Goal: Task Accomplishment & Management: Manage account settings

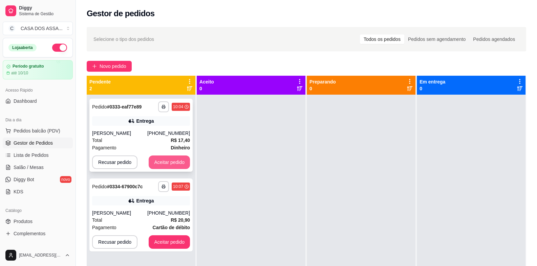
click at [161, 163] on button "Aceitar pedido" at bounding box center [169, 163] width 41 height 14
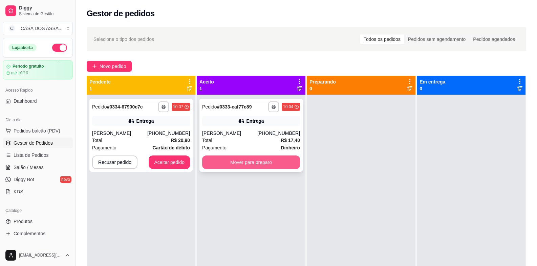
click at [237, 162] on button "Mover para preparo" at bounding box center [251, 163] width 98 height 14
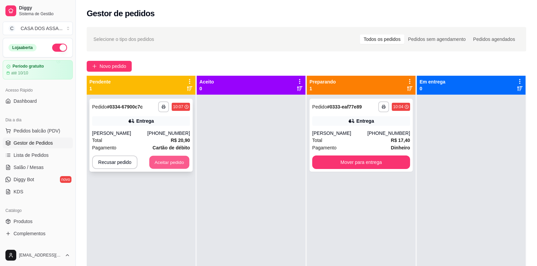
click at [162, 162] on button "Aceitar pedido" at bounding box center [169, 162] width 40 height 13
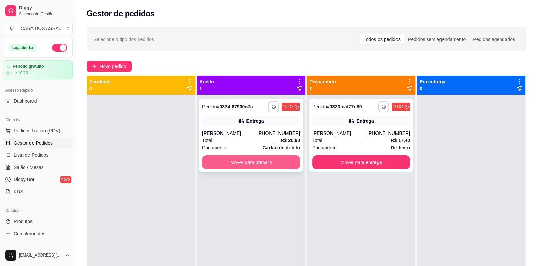
click at [246, 165] on button "Mover para preparo" at bounding box center [251, 163] width 98 height 14
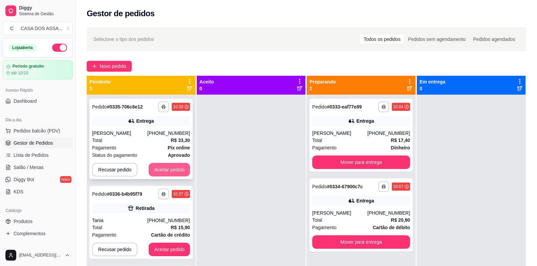
click at [174, 167] on button "Aceitar pedido" at bounding box center [169, 170] width 41 height 14
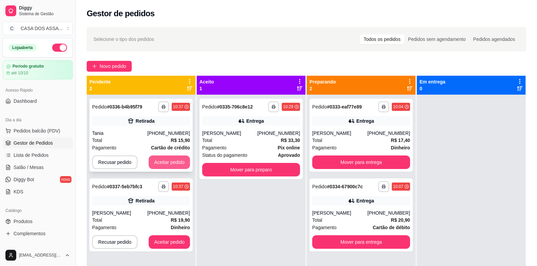
click at [174, 167] on button "Aceitar pedido" at bounding box center [169, 163] width 41 height 14
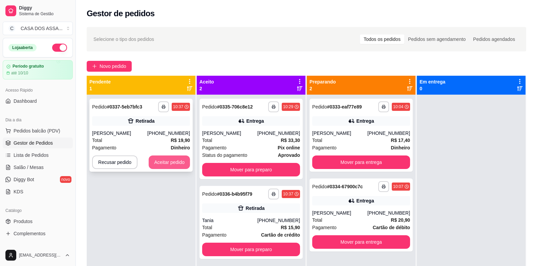
click at [173, 166] on button "Aceitar pedido" at bounding box center [169, 163] width 41 height 14
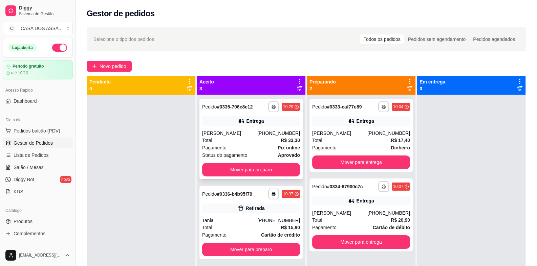
click at [226, 116] on div "**********" at bounding box center [250, 139] width 103 height 81
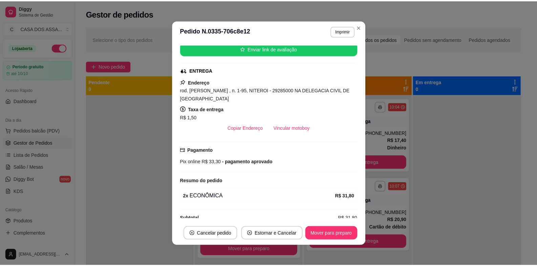
scroll to position [96, 0]
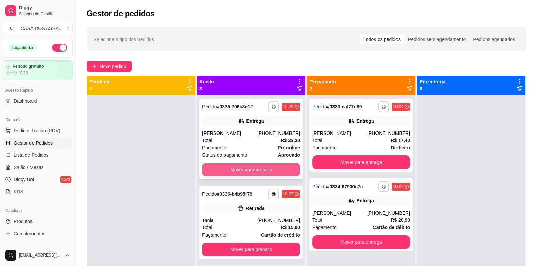
click at [245, 168] on button "Mover para preparo" at bounding box center [251, 170] width 98 height 14
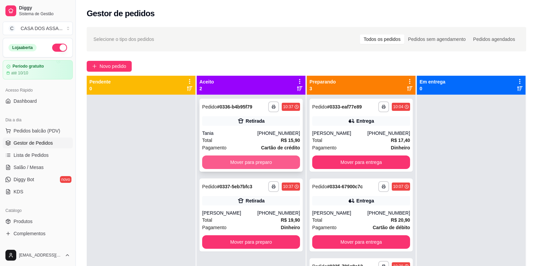
click at [250, 162] on button "Mover para preparo" at bounding box center [251, 163] width 98 height 14
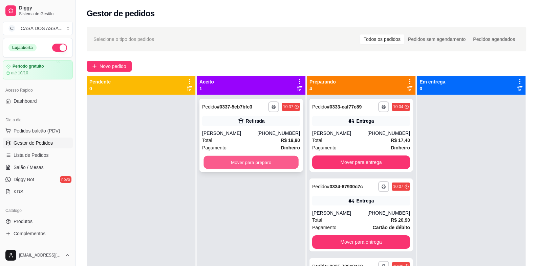
click at [251, 162] on button "Mover para preparo" at bounding box center [251, 162] width 95 height 13
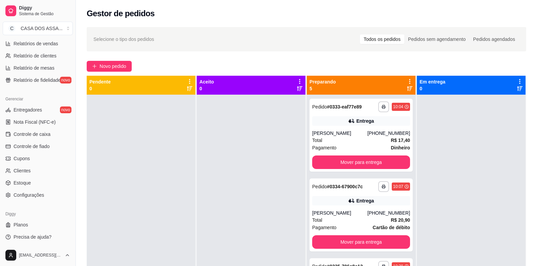
scroll to position [34, 0]
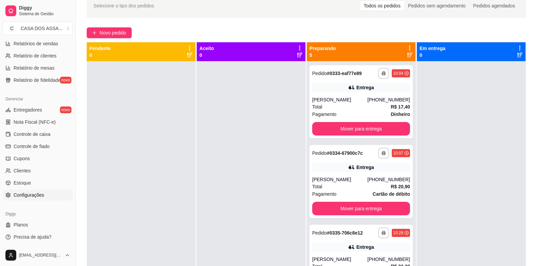
click at [35, 196] on span "Configurações" at bounding box center [29, 195] width 30 height 7
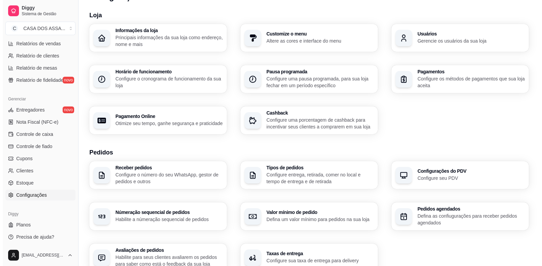
scroll to position [4, 0]
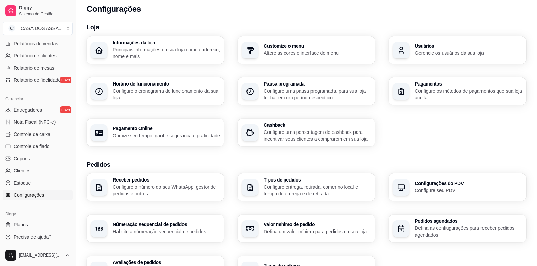
click at [447, 89] on p "Configure os métodos de pagamentos que sua loja aceita" at bounding box center [468, 95] width 107 height 14
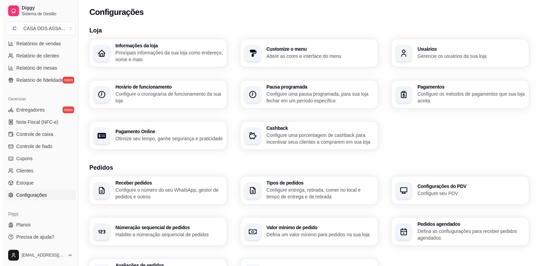
scroll to position [0, 0]
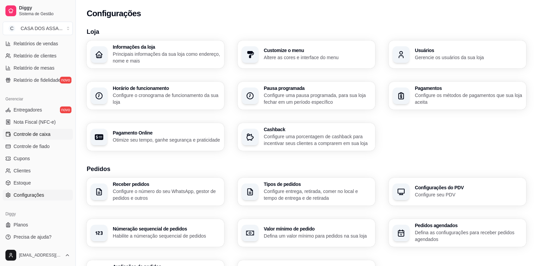
click at [30, 133] on span "Controle de caixa" at bounding box center [32, 134] width 37 height 7
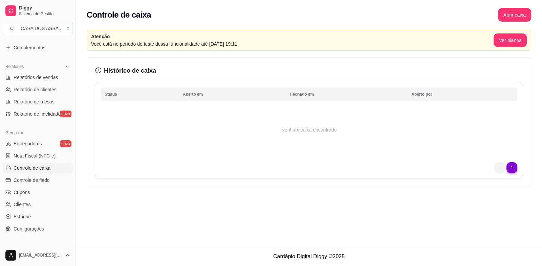
scroll to position [220, 0]
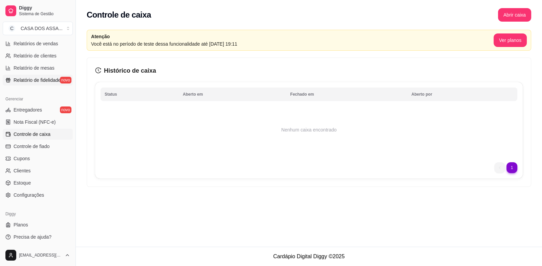
click at [43, 82] on span "Relatório de fidelidade" at bounding box center [37, 80] width 47 height 7
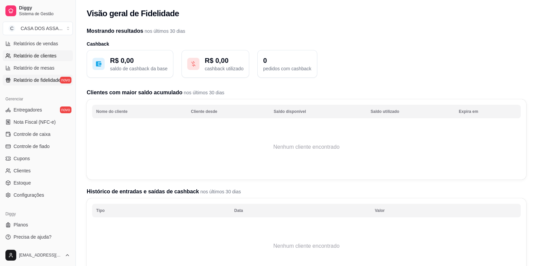
click at [35, 56] on span "Relatório de clientes" at bounding box center [35, 55] width 43 height 7
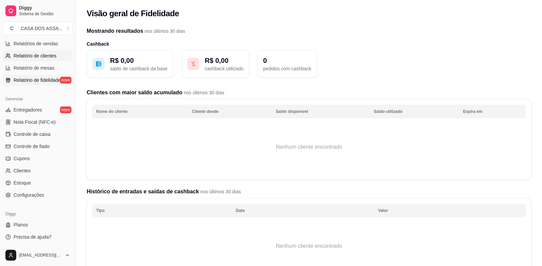
select select "30"
select select "HIGHEST_TOTAL_SPENT_WITH_ORDERS"
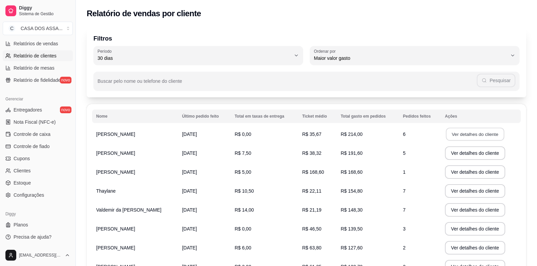
click at [486, 135] on button "Ver detalhes do cliente" at bounding box center [475, 134] width 58 height 13
click at [42, 135] on span "Controle de caixa" at bounding box center [32, 134] width 37 height 7
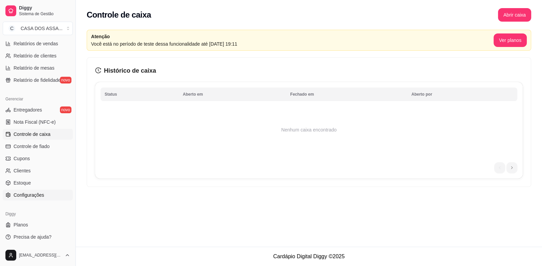
click at [42, 195] on span "Configurações" at bounding box center [29, 195] width 30 height 7
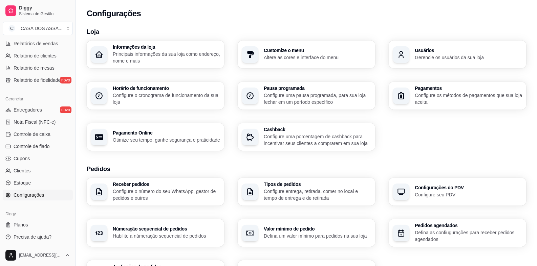
click at [429, 97] on p "Configure os métodos de pagamentos que sua loja aceita" at bounding box center [468, 99] width 107 height 14
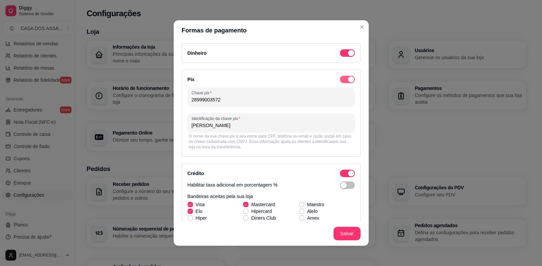
click at [340, 79] on span "button" at bounding box center [347, 79] width 15 height 7
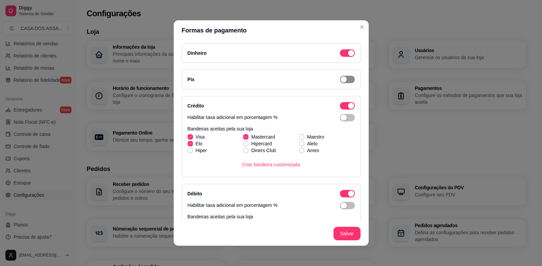
click at [340, 79] on span "button" at bounding box center [347, 79] width 15 height 7
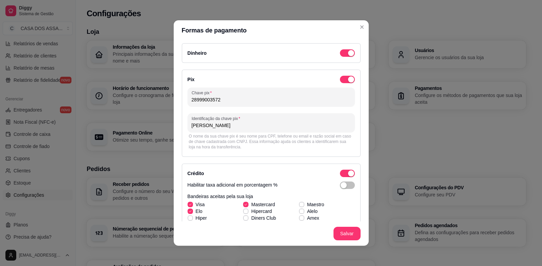
click at [240, 101] on input "28999003572" at bounding box center [271, 100] width 159 height 7
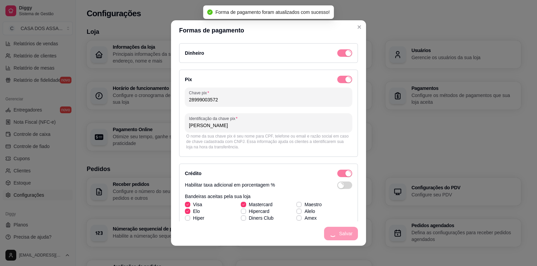
click at [359, 27] on h3 "Loja" at bounding box center [304, 31] width 434 height 9
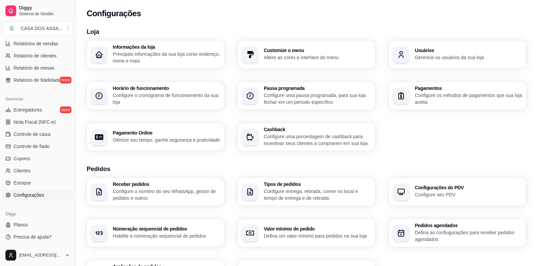
click at [147, 129] on div "Pagamento Online Otimize seu tempo, ganhe segurança e praticidade" at bounding box center [155, 137] width 137 height 28
select select "4.98"
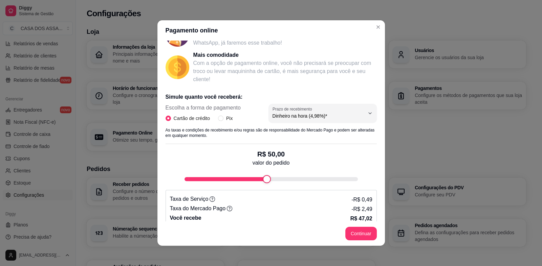
scroll to position [91, 0]
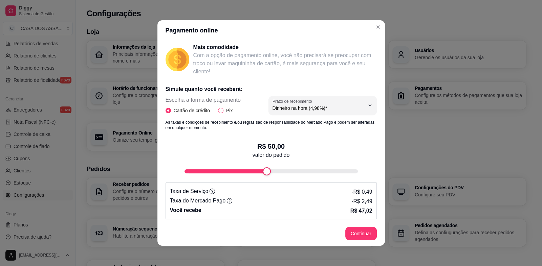
click at [218, 111] on input "Pix" at bounding box center [220, 110] width 5 height 5
radio input "true"
click at [183, 110] on span "Cartão de crédito" at bounding box center [192, 110] width 42 height 7
click at [171, 110] on input "Cartão de crédito" at bounding box center [168, 110] width 5 height 5
radio input "true"
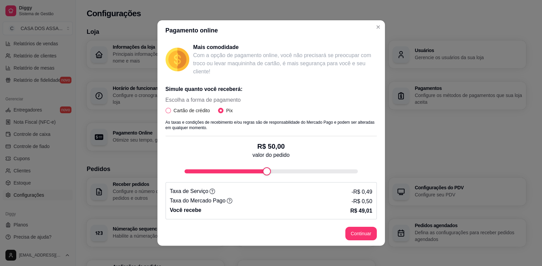
radio input "false"
select select "4.98"
click at [219, 109] on input "Pix" at bounding box center [220, 110] width 5 height 5
radio input "true"
radio input "false"
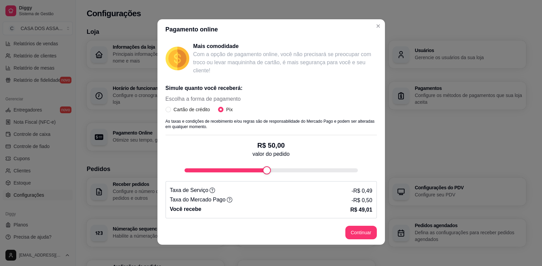
scroll to position [1, 0]
click at [357, 234] on button "Continuar" at bounding box center [360, 233] width 31 height 14
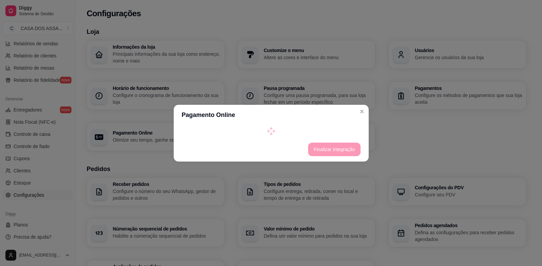
select select "4.98"
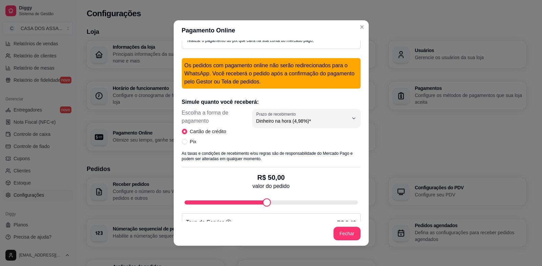
scroll to position [102, 0]
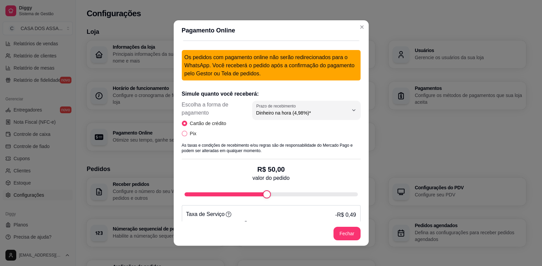
click at [183, 134] on input "Pix" at bounding box center [184, 133] width 5 height 5
radio input "true"
radio input "false"
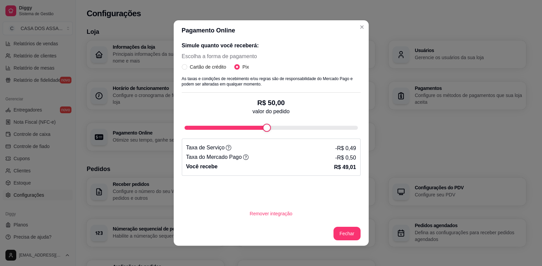
scroll to position [151, 0]
click at [270, 214] on button "Remover integração" at bounding box center [271, 213] width 52 height 13
click at [239, 192] on button "sim" at bounding box center [242, 192] width 25 height 13
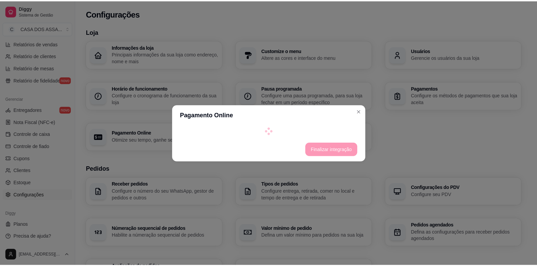
scroll to position [0, 0]
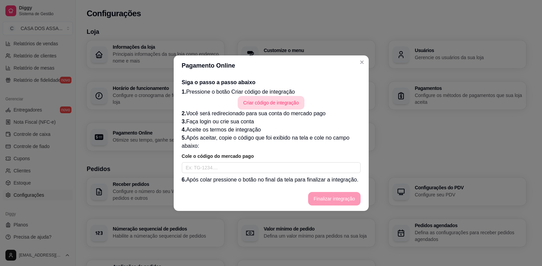
click at [263, 102] on button "Criar código de integração" at bounding box center [271, 103] width 66 height 14
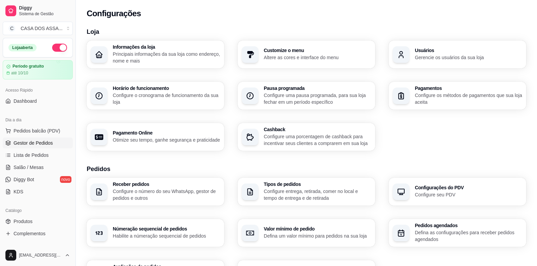
click at [42, 142] on span "Gestor de Pedidos" at bounding box center [33, 143] width 39 height 7
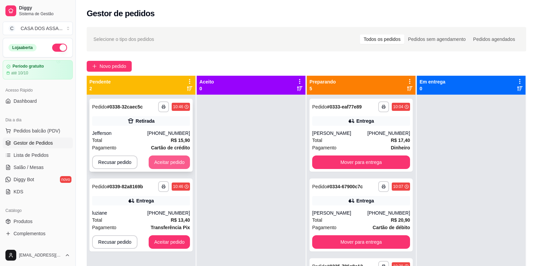
click at [180, 159] on button "Aceitar pedido" at bounding box center [169, 163] width 41 height 14
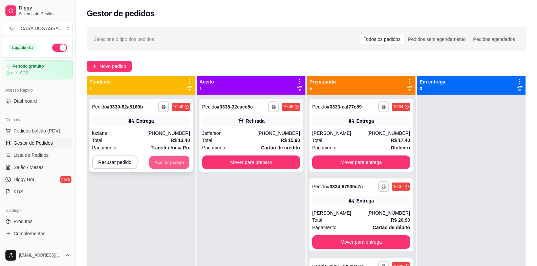
click at [180, 159] on button "Aceitar pedido" at bounding box center [169, 162] width 40 height 13
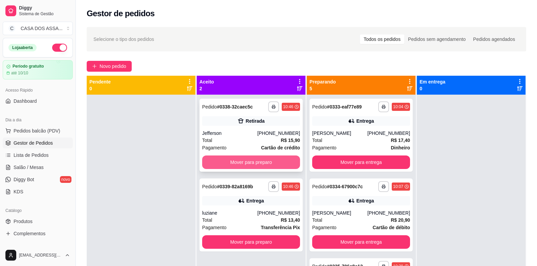
click at [244, 163] on button "Mover para preparo" at bounding box center [251, 163] width 98 height 14
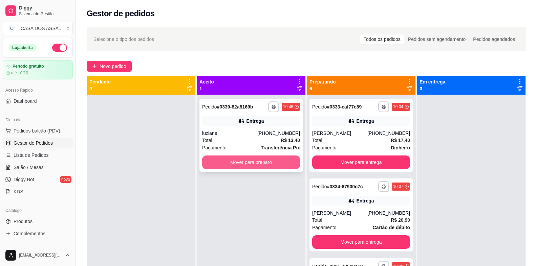
click at [255, 164] on button "Mover para preparo" at bounding box center [251, 163] width 98 height 14
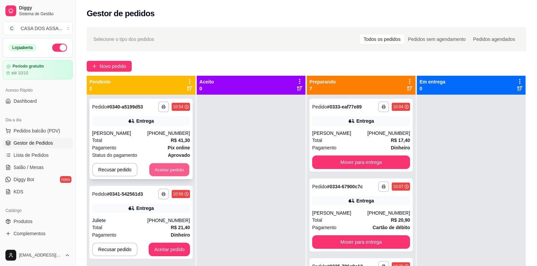
click at [169, 171] on button "Aceitar pedido" at bounding box center [169, 170] width 40 height 13
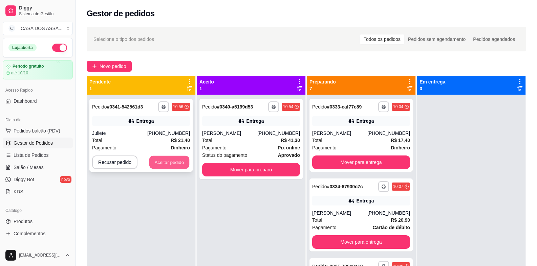
click at [176, 164] on button "Aceitar pedido" at bounding box center [169, 162] width 40 height 13
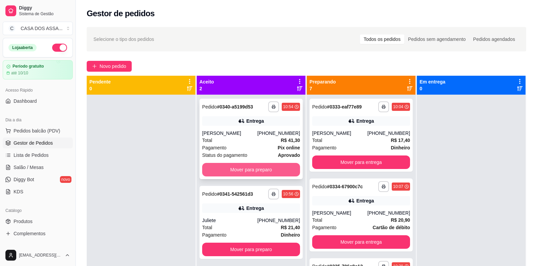
click at [254, 169] on button "Mover para preparo" at bounding box center [251, 170] width 98 height 14
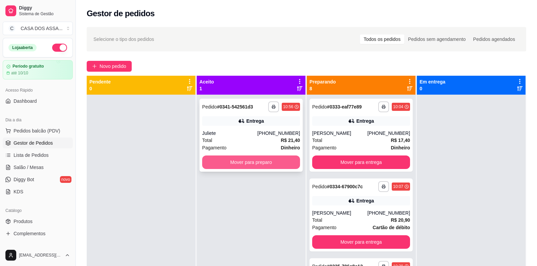
click at [262, 164] on button "Mover para preparo" at bounding box center [251, 163] width 98 height 14
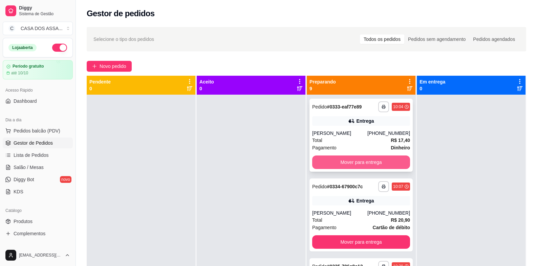
click at [346, 162] on button "Mover para entrega" at bounding box center [361, 163] width 98 height 14
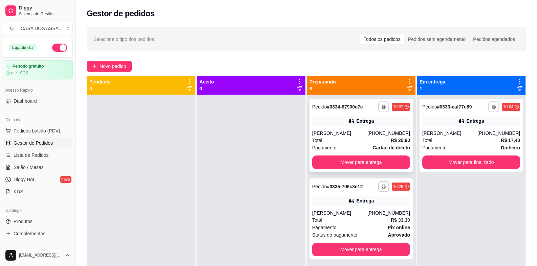
click at [348, 119] on icon at bounding box center [351, 121] width 7 height 7
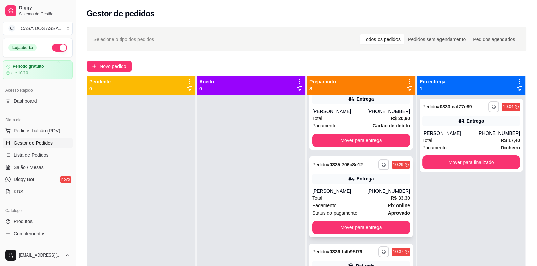
scroll to position [34, 0]
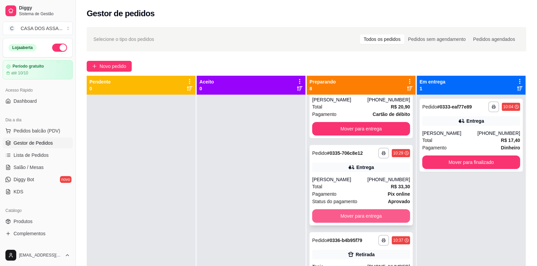
click at [349, 216] on button "Mover para entrega" at bounding box center [361, 217] width 98 height 14
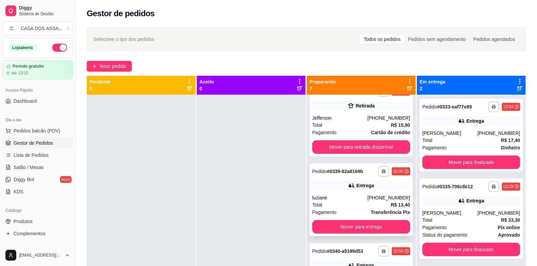
scroll to position [271, 0]
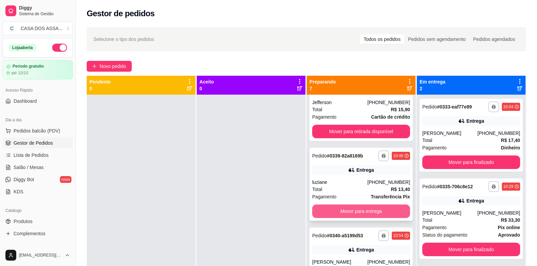
click at [349, 212] on button "Mover para entrega" at bounding box center [361, 212] width 98 height 14
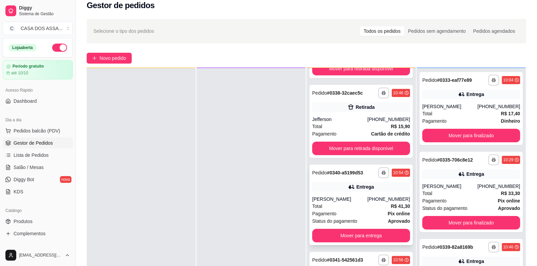
scroll to position [67, 0]
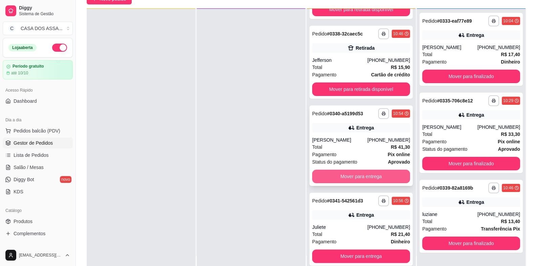
click at [354, 178] on button "Mover para entrega" at bounding box center [361, 177] width 98 height 14
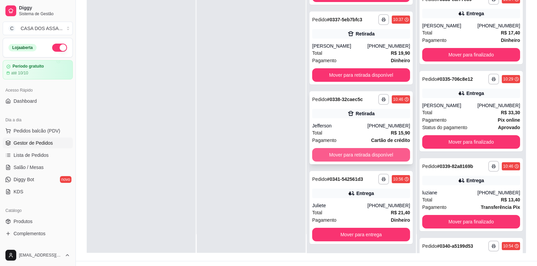
scroll to position [103, 0]
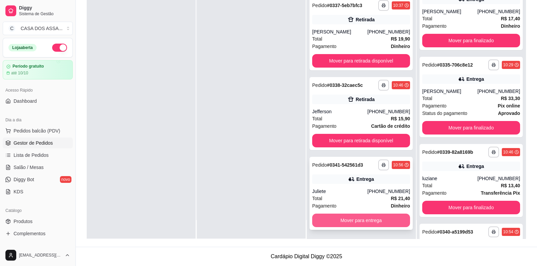
click at [354, 220] on button "Mover para entrega" at bounding box center [361, 221] width 98 height 14
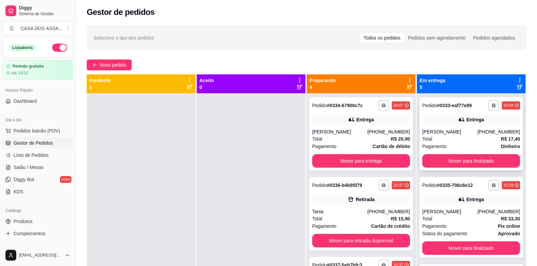
scroll to position [0, 0]
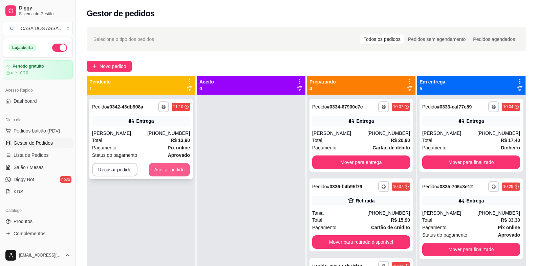
click at [164, 169] on button "Aceitar pedido" at bounding box center [169, 170] width 41 height 14
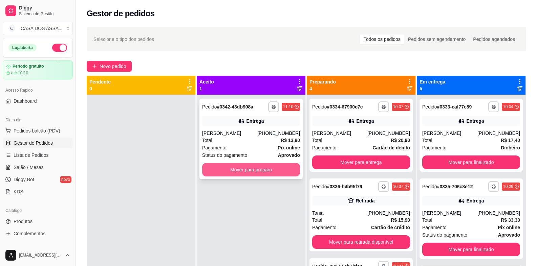
click at [275, 168] on button "Mover para preparo" at bounding box center [251, 170] width 98 height 14
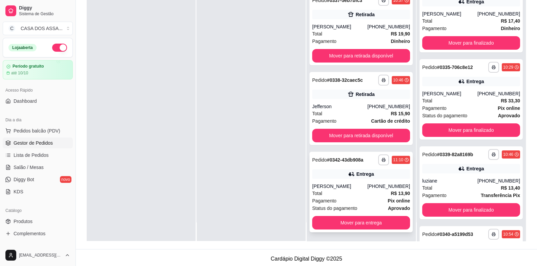
scroll to position [102, 0]
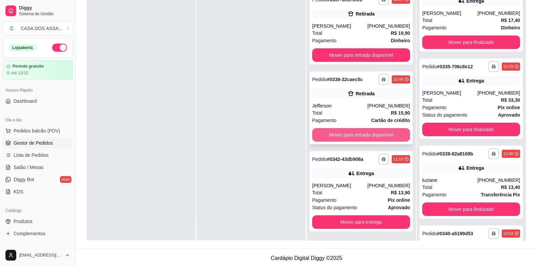
click at [367, 133] on button "Mover para retirada disponível" at bounding box center [361, 135] width 98 height 14
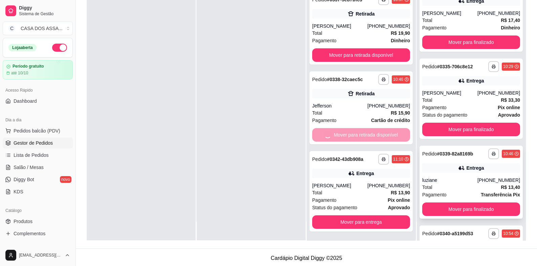
scroll to position [67, 0]
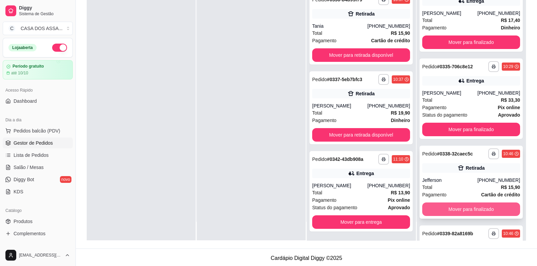
click at [459, 211] on button "Mover para finalizado" at bounding box center [471, 210] width 98 height 14
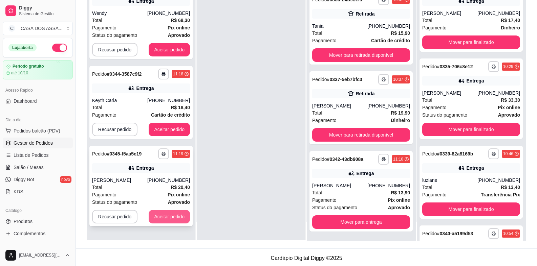
click at [158, 217] on button "Aceitar pedido" at bounding box center [169, 217] width 41 height 14
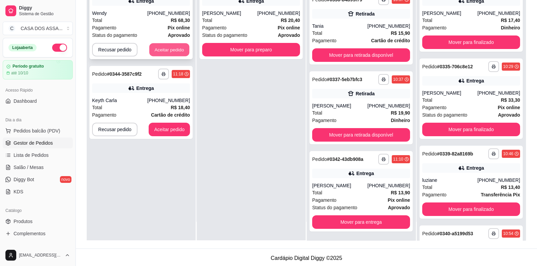
click at [170, 49] on button "Aceitar pedido" at bounding box center [169, 49] width 40 height 13
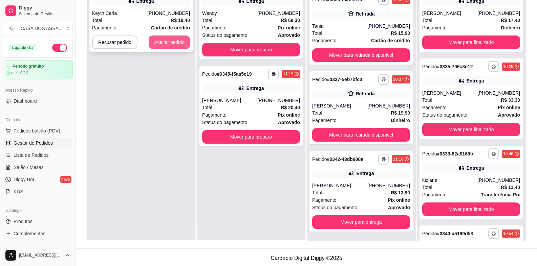
click at [173, 44] on button "Aceitar pedido" at bounding box center [169, 43] width 41 height 14
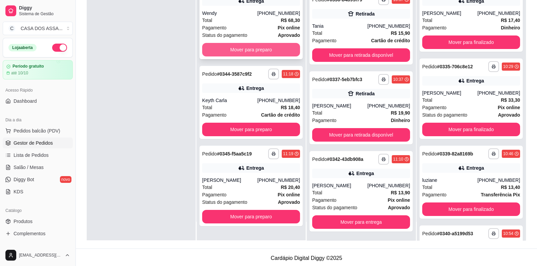
click at [253, 52] on button "Mover para preparo" at bounding box center [251, 50] width 98 height 14
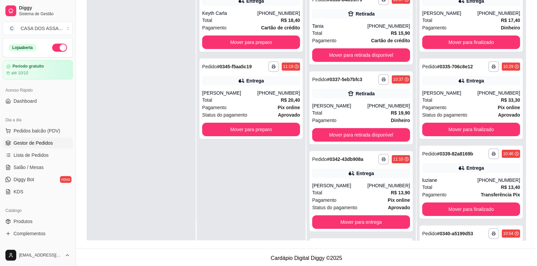
scroll to position [147, 0]
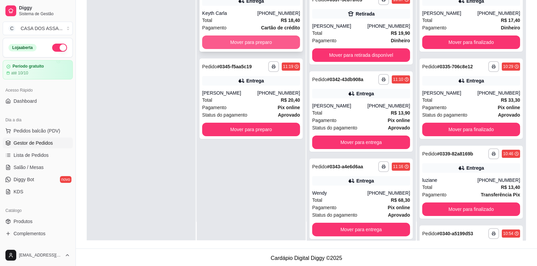
click at [253, 46] on button "Mover para preparo" at bounding box center [251, 43] width 98 height 14
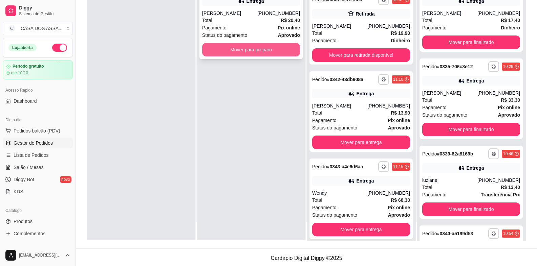
click at [256, 47] on button "Mover para preparo" at bounding box center [251, 50] width 98 height 14
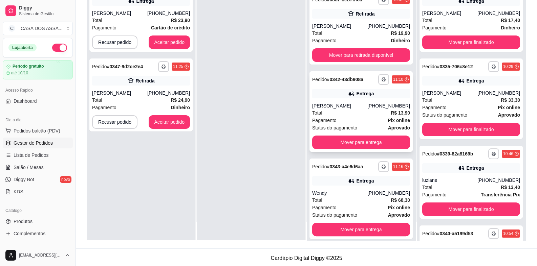
scroll to position [0, 0]
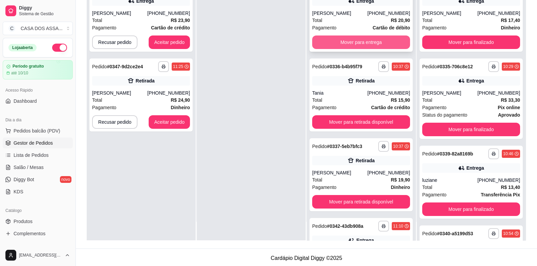
click at [356, 42] on button "Mover para entrega" at bounding box center [361, 43] width 98 height 14
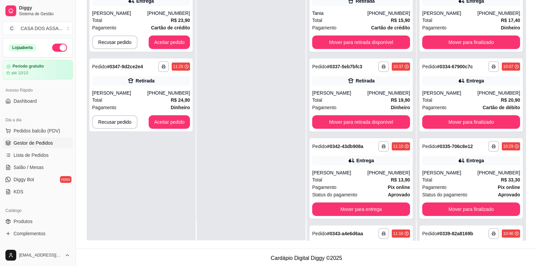
click at [234, 109] on div at bounding box center [251, 108] width 109 height 266
click at [163, 123] on button "Aceitar pedido" at bounding box center [169, 122] width 41 height 14
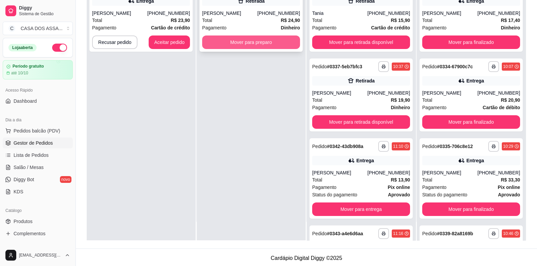
click at [238, 38] on button "Mover para preparo" at bounding box center [251, 43] width 98 height 14
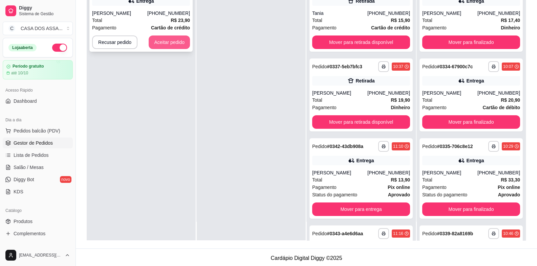
click at [177, 42] on button "Aceitar pedido" at bounding box center [169, 43] width 41 height 14
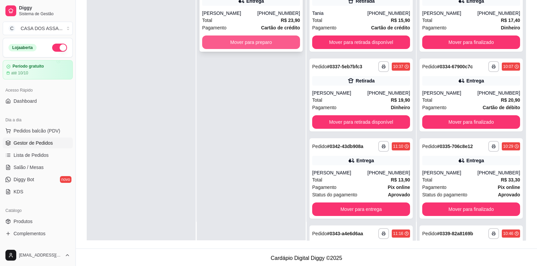
click at [250, 46] on button "Mover para preparo" at bounding box center [251, 43] width 98 height 14
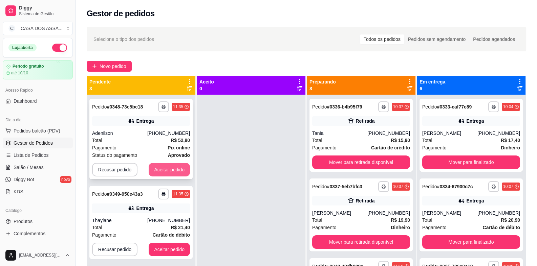
click at [173, 169] on button "Aceitar pedido" at bounding box center [169, 170] width 41 height 14
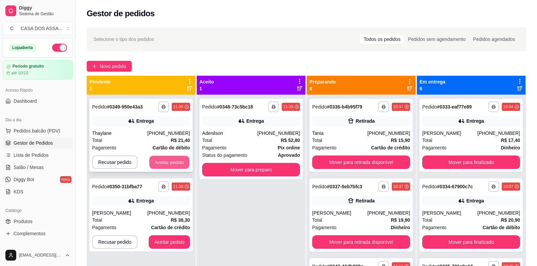
click at [173, 166] on button "Aceitar pedido" at bounding box center [169, 162] width 40 height 13
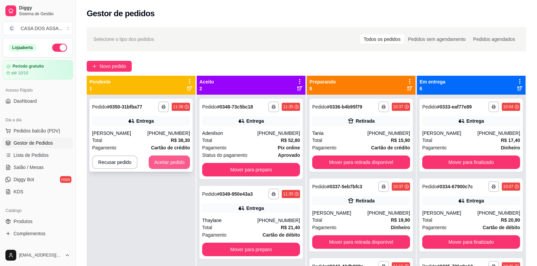
click at [176, 163] on button "Aceitar pedido" at bounding box center [169, 163] width 41 height 14
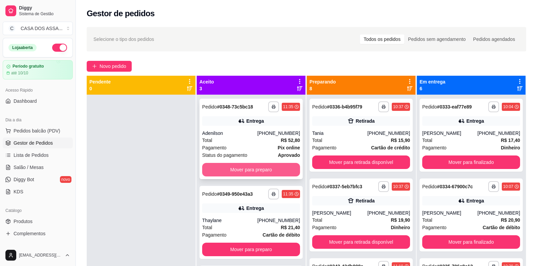
click at [265, 168] on button "Mover para preparo" at bounding box center [251, 170] width 98 height 14
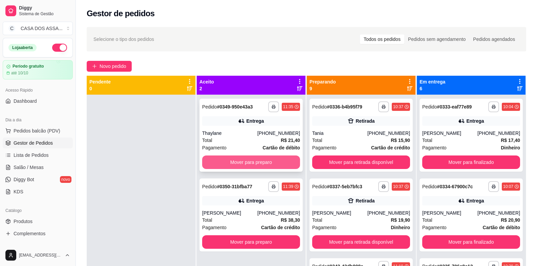
click at [266, 163] on button "Mover para preparo" at bounding box center [251, 163] width 98 height 14
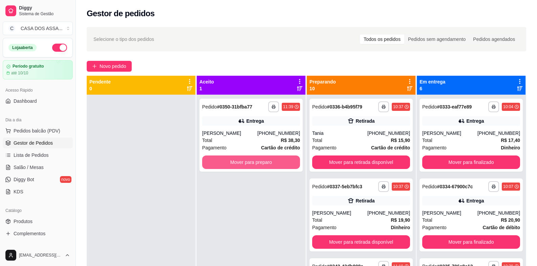
click at [266, 163] on button "Mover para preparo" at bounding box center [251, 163] width 98 height 14
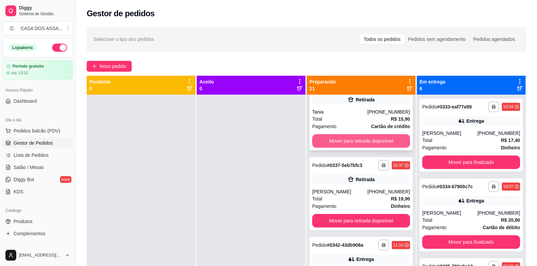
scroll to position [34, 0]
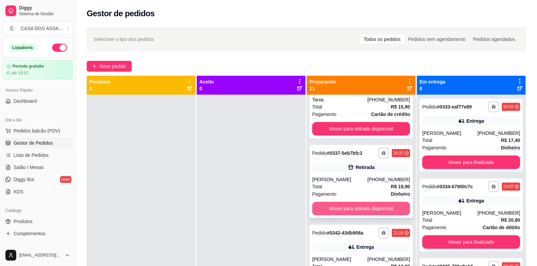
click at [361, 211] on button "Mover para retirada disponível" at bounding box center [361, 209] width 98 height 14
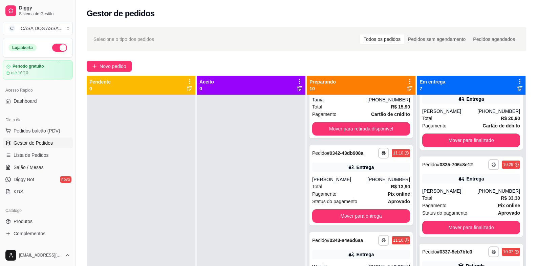
scroll to position [169, 0]
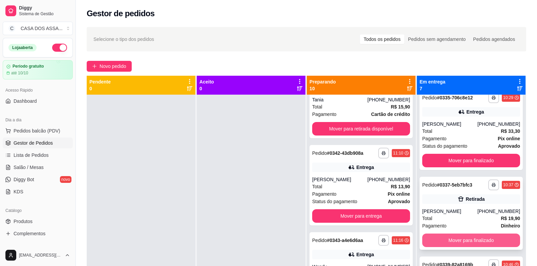
click at [462, 242] on button "Mover para finalizado" at bounding box center [471, 241] width 98 height 14
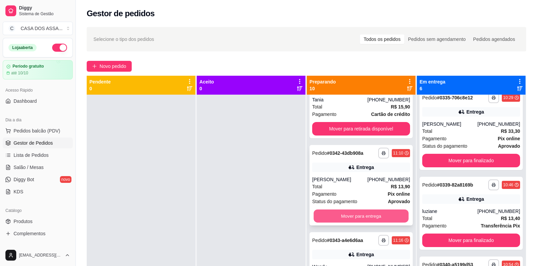
click at [345, 216] on button "Mover para entrega" at bounding box center [361, 216] width 95 height 13
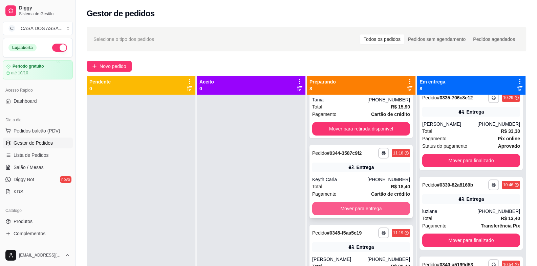
click at [347, 208] on button "Mover para entrega" at bounding box center [361, 209] width 98 height 14
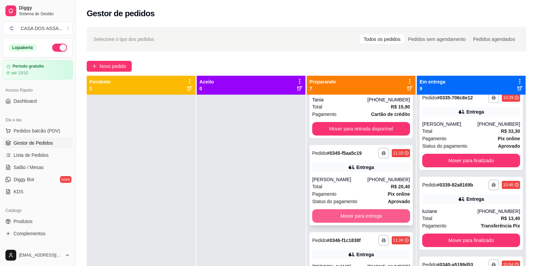
click at [348, 216] on button "Mover para entrega" at bounding box center [361, 217] width 98 height 14
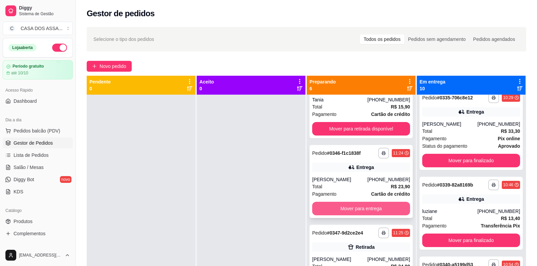
click at [357, 210] on button "Mover para entrega" at bounding box center [361, 209] width 98 height 14
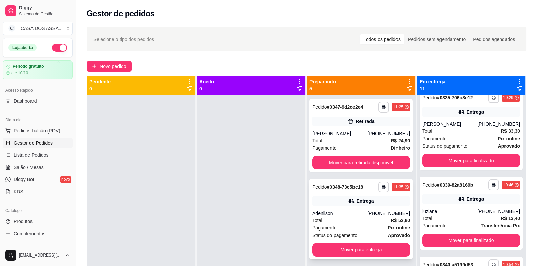
scroll to position [67, 0]
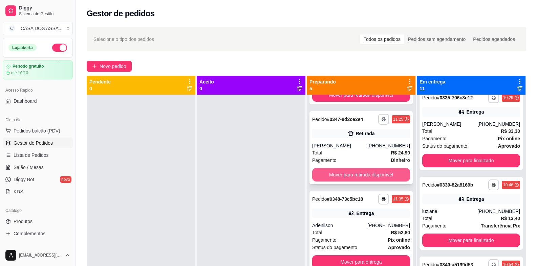
click at [361, 174] on button "Mover para retirada disponível" at bounding box center [361, 175] width 98 height 14
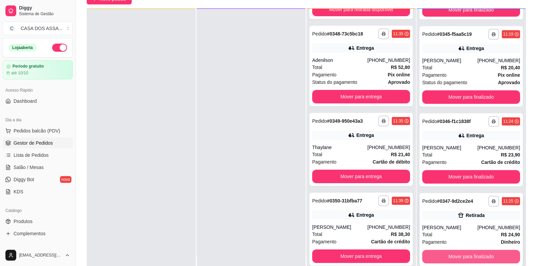
click at [463, 256] on button "Mover para finalizado" at bounding box center [471, 257] width 98 height 14
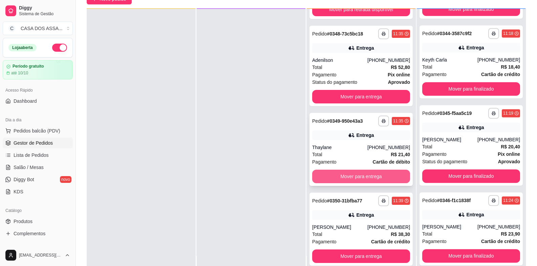
scroll to position [656, 0]
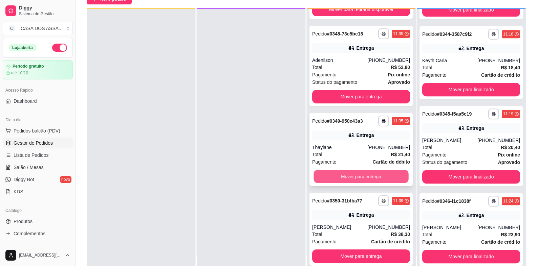
click at [355, 176] on button "Mover para entrega" at bounding box center [361, 176] width 95 height 13
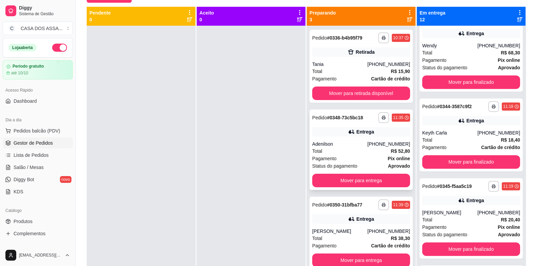
scroll to position [0, 0]
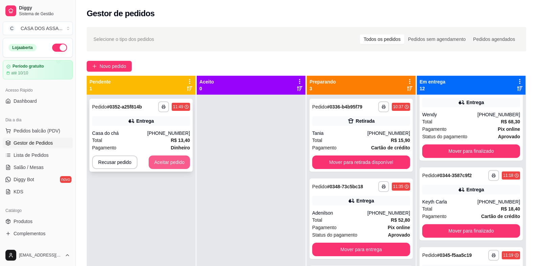
click at [171, 162] on button "Aceitar pedido" at bounding box center [169, 163] width 41 height 14
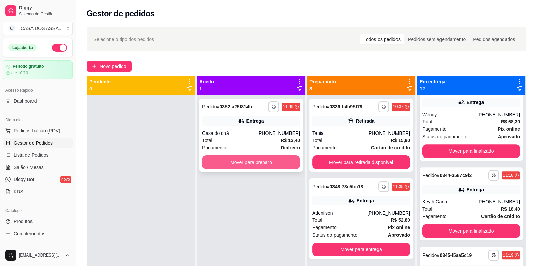
click at [241, 162] on button "Mover para preparo" at bounding box center [251, 163] width 98 height 14
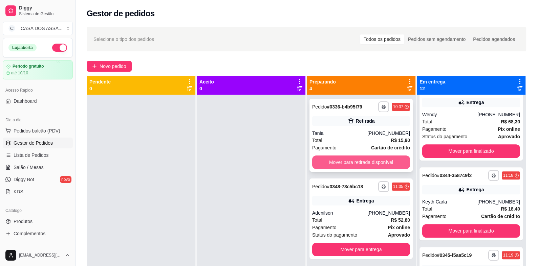
click at [359, 164] on button "Mover para retirada disponível" at bounding box center [361, 163] width 98 height 14
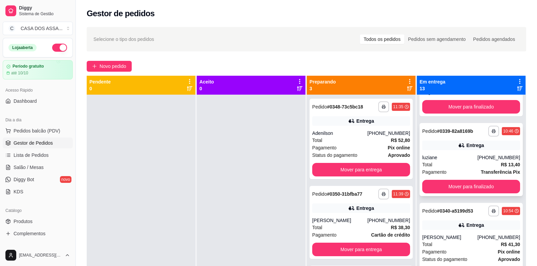
scroll to position [304, 0]
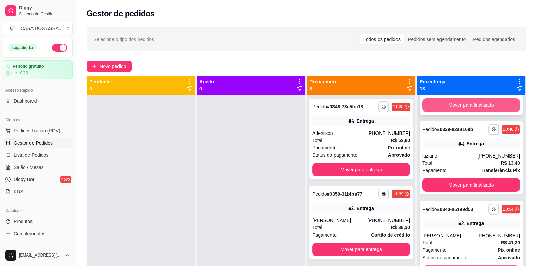
click at [468, 104] on button "Mover para finalizado" at bounding box center [471, 106] width 98 height 14
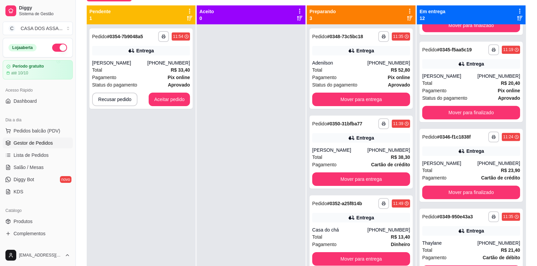
scroll to position [0, 0]
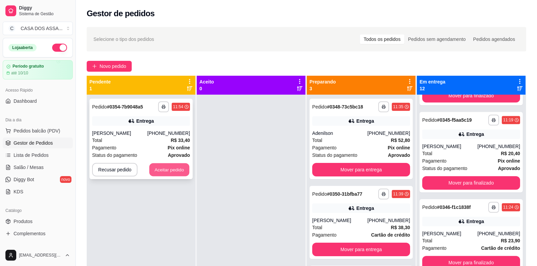
click at [174, 170] on button "Aceitar pedido" at bounding box center [169, 170] width 40 height 13
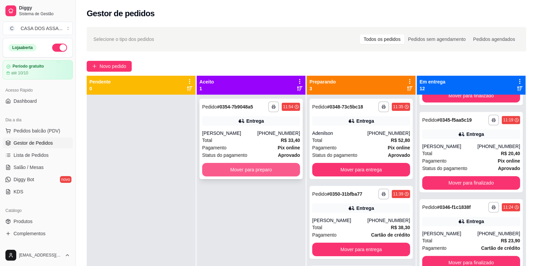
click at [250, 170] on button "Mover para preparo" at bounding box center [251, 170] width 98 height 14
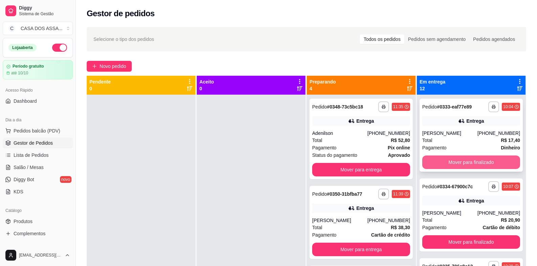
click at [465, 164] on button "Mover para finalizado" at bounding box center [471, 163] width 98 height 14
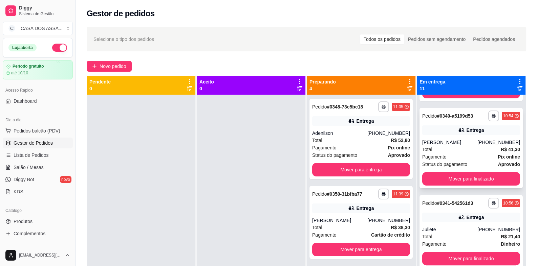
scroll to position [304, 0]
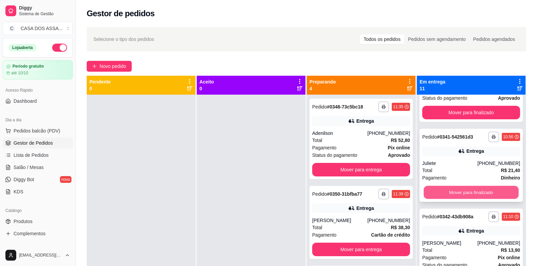
click at [464, 191] on button "Mover para finalizado" at bounding box center [471, 192] width 95 height 13
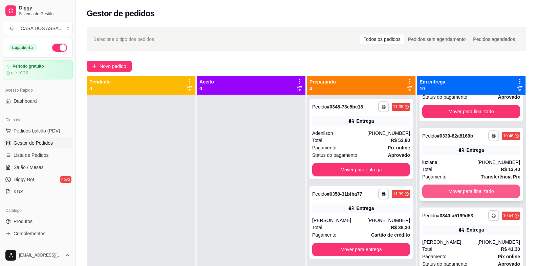
scroll to position [135, 0]
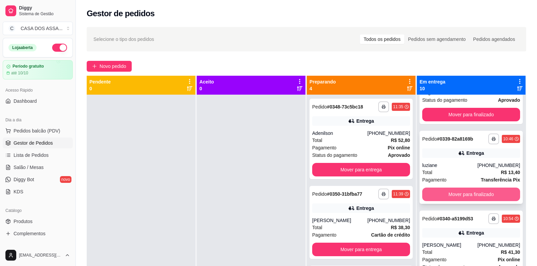
click at [458, 194] on button "Mover para finalizado" at bounding box center [471, 195] width 98 height 14
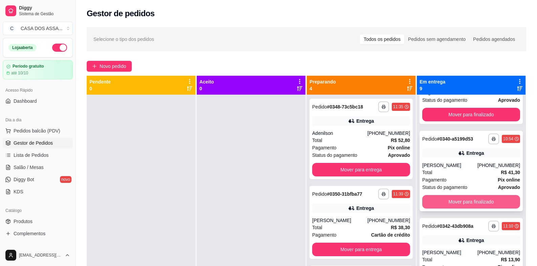
click at [459, 201] on button "Mover para finalizado" at bounding box center [471, 202] width 98 height 14
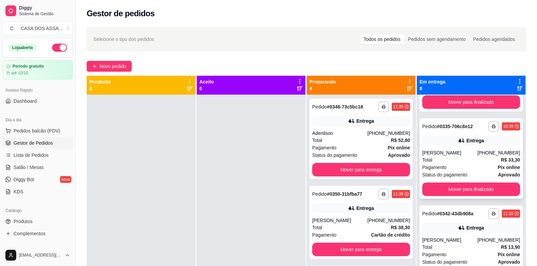
scroll to position [34, 0]
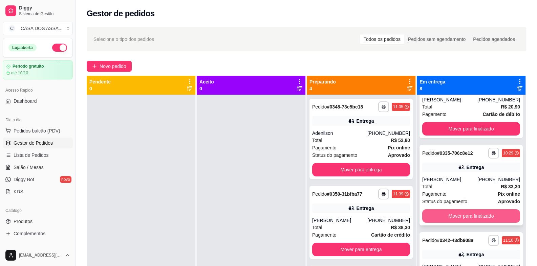
click at [459, 215] on button "Mover para finalizado" at bounding box center [471, 217] width 98 height 14
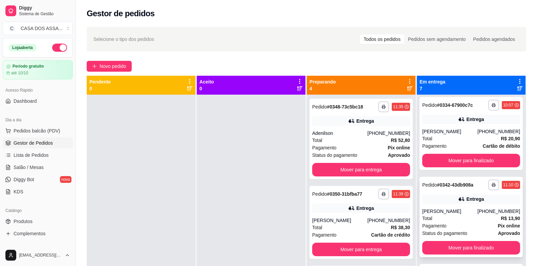
scroll to position [0, 0]
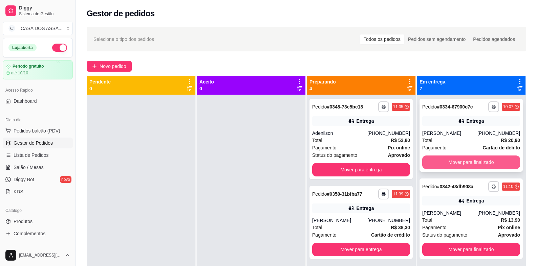
click at [468, 161] on button "Mover para finalizado" at bounding box center [471, 163] width 98 height 14
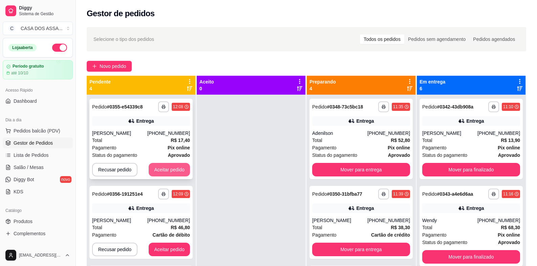
click at [161, 168] on button "Aceitar pedido" at bounding box center [169, 170] width 41 height 14
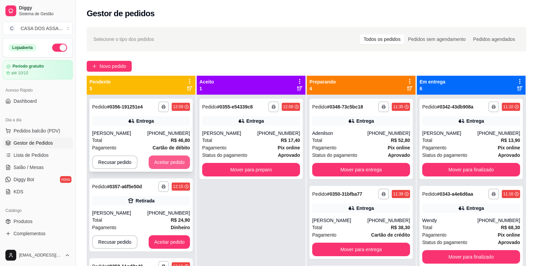
click at [164, 161] on button "Aceitar pedido" at bounding box center [169, 163] width 41 height 14
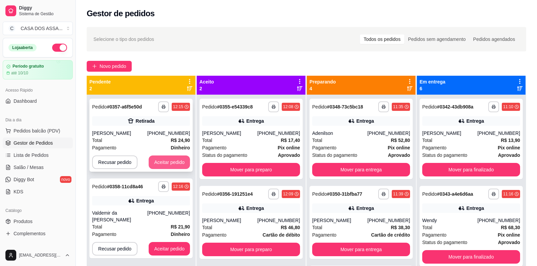
click at [165, 162] on button "Aceitar pedido" at bounding box center [169, 163] width 41 height 14
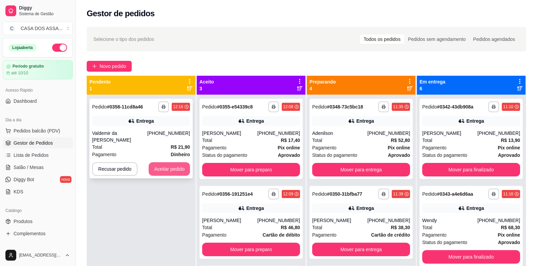
click at [168, 171] on button "Aceitar pedido" at bounding box center [169, 170] width 41 height 14
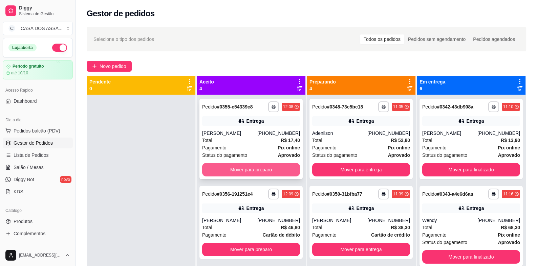
click at [254, 170] on button "Mover para preparo" at bounding box center [251, 170] width 98 height 14
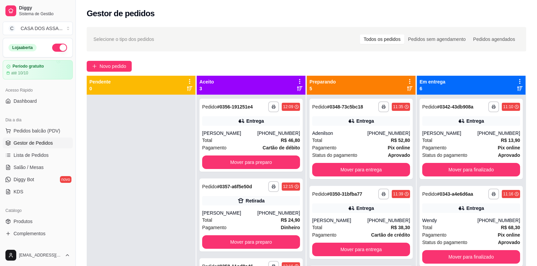
click at [254, 170] on div "**********" at bounding box center [250, 135] width 103 height 73
click at [264, 161] on button "Mover para preparo" at bounding box center [251, 163] width 98 height 14
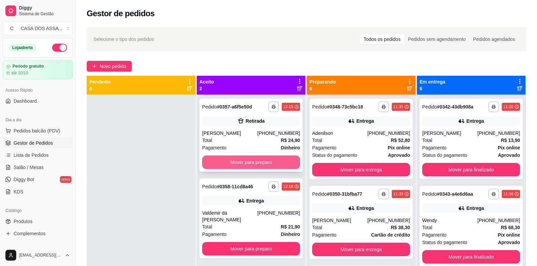
click at [257, 160] on button "Mover para preparo" at bounding box center [251, 163] width 98 height 14
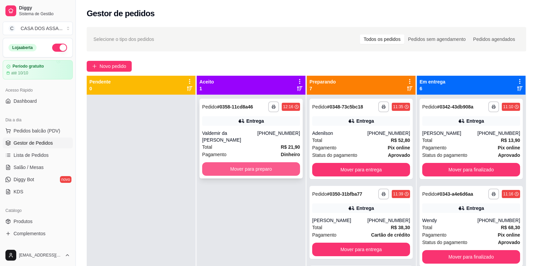
click at [255, 168] on button "Mover para preparo" at bounding box center [251, 170] width 98 height 14
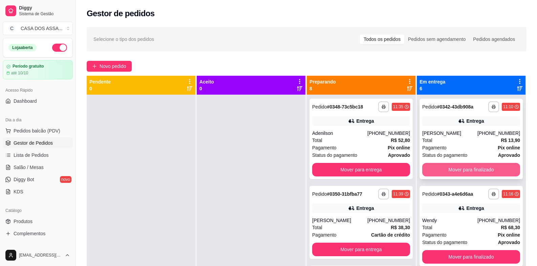
click at [453, 170] on button "Mover para finalizado" at bounding box center [471, 170] width 98 height 14
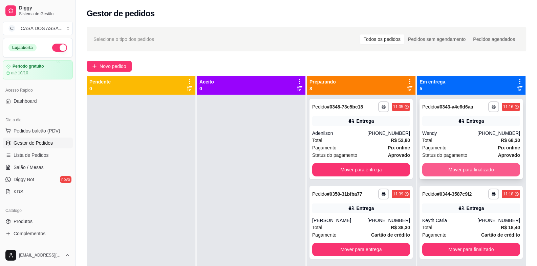
click at [455, 170] on button "Mover para finalizado" at bounding box center [471, 170] width 98 height 14
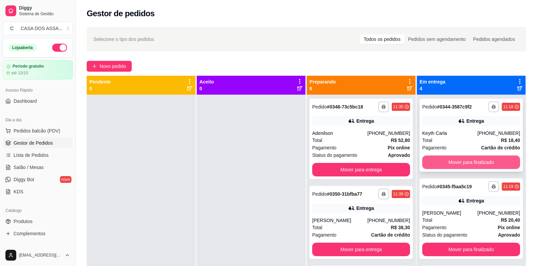
click at [464, 162] on button "Mover para finalizado" at bounding box center [471, 163] width 98 height 14
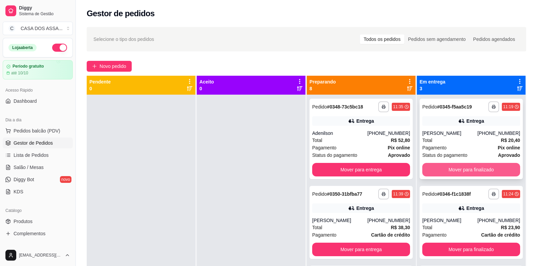
click at [456, 173] on button "Mover para finalizado" at bounding box center [471, 170] width 98 height 14
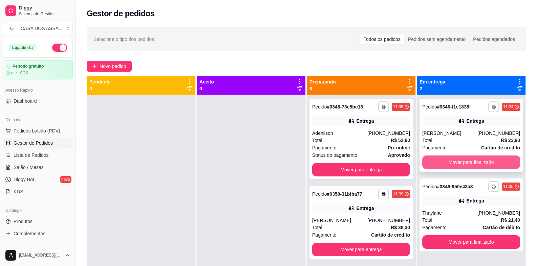
click at [466, 161] on button "Mover para finalizado" at bounding box center [471, 163] width 98 height 14
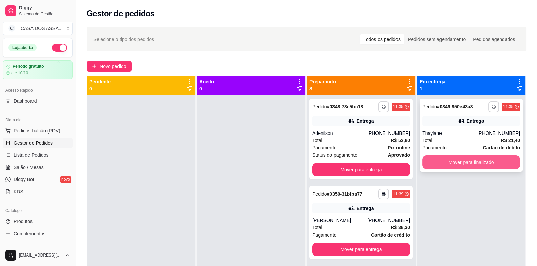
click at [466, 163] on button "Mover para finalizado" at bounding box center [471, 163] width 98 height 14
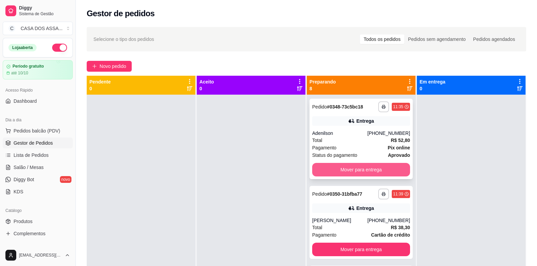
click at [358, 171] on button "Mover para entrega" at bounding box center [361, 170] width 98 height 14
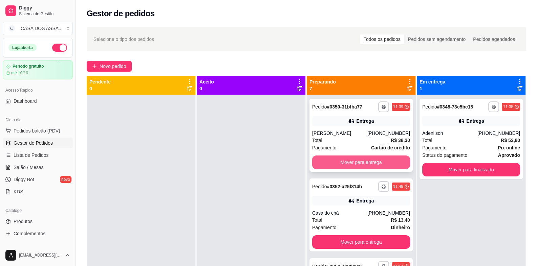
click at [355, 165] on button "Mover para entrega" at bounding box center [361, 163] width 98 height 14
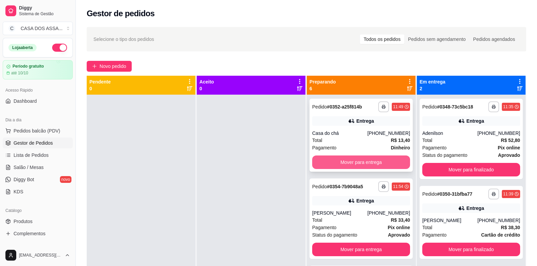
click at [360, 164] on button "Mover para entrega" at bounding box center [361, 163] width 98 height 14
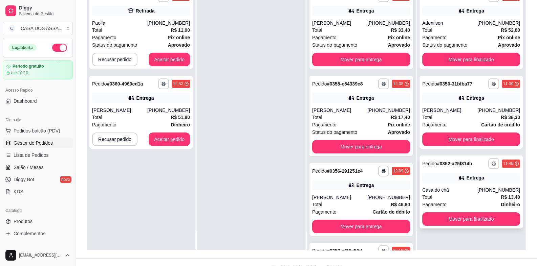
scroll to position [102, 0]
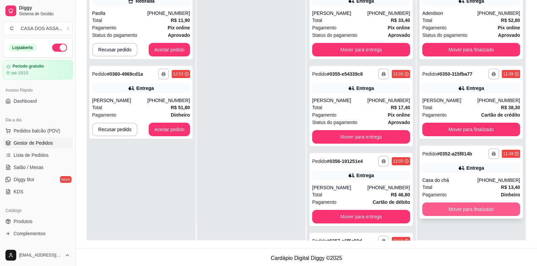
click at [461, 209] on button "Mover para finalizado" at bounding box center [471, 210] width 98 height 14
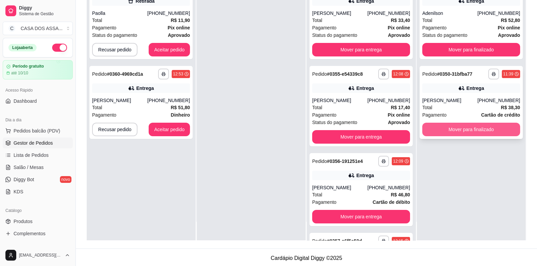
click at [447, 129] on button "Mover para finalizado" at bounding box center [471, 130] width 98 height 14
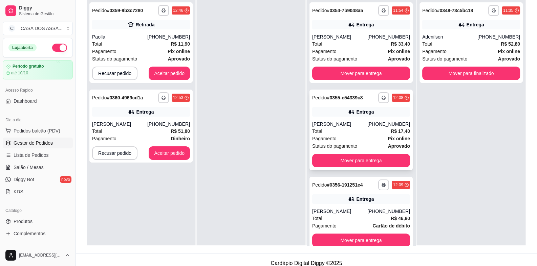
scroll to position [34, 0]
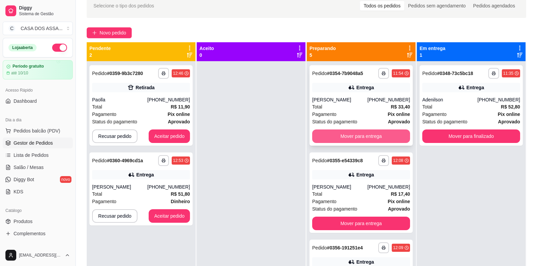
click at [351, 138] on button "Mover para entrega" at bounding box center [361, 137] width 98 height 14
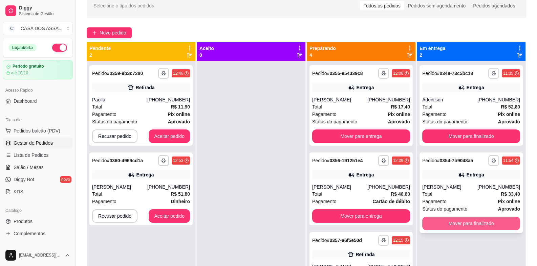
click at [464, 222] on button "Mover para finalizado" at bounding box center [471, 224] width 98 height 14
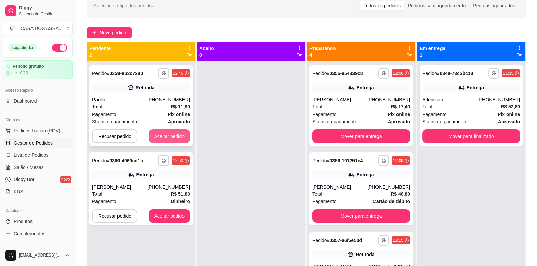
click at [183, 135] on button "Aceitar pedido" at bounding box center [169, 137] width 41 height 14
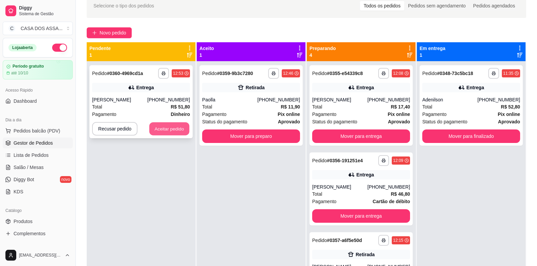
click at [174, 126] on button "Aceitar pedido" at bounding box center [169, 129] width 40 height 13
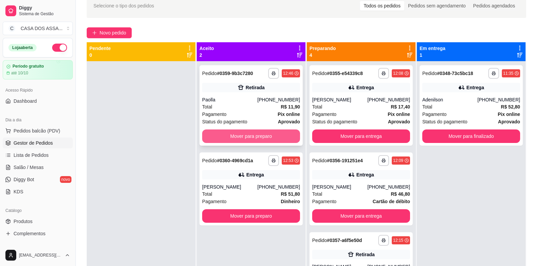
click at [231, 140] on button "Mover para preparo" at bounding box center [251, 137] width 98 height 14
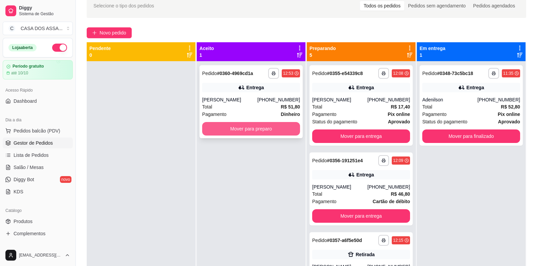
click at [273, 132] on button "Mover para preparo" at bounding box center [251, 129] width 98 height 14
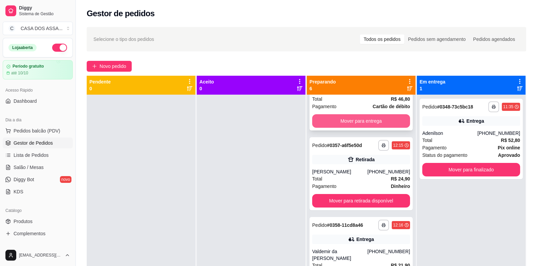
scroll to position [135, 0]
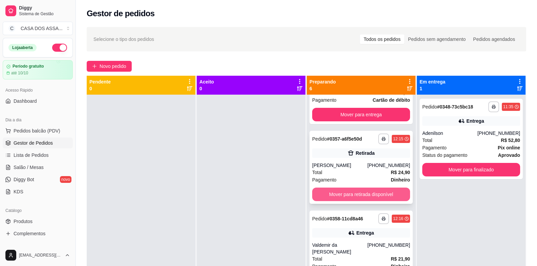
click at [363, 196] on button "Mover para retirada disponível" at bounding box center [361, 195] width 98 height 14
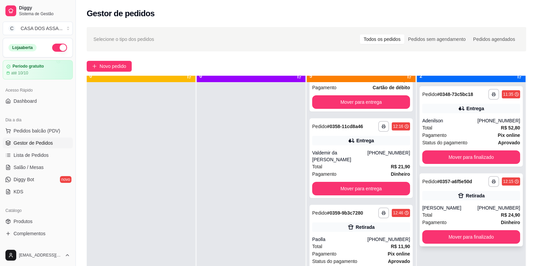
scroll to position [19, 0]
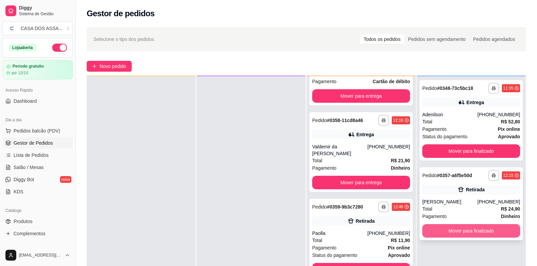
click at [462, 230] on button "Mover para finalizado" at bounding box center [471, 232] width 98 height 14
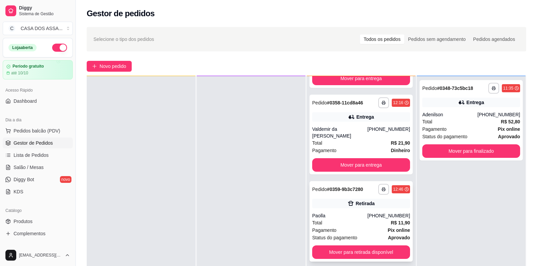
scroll to position [161, 0]
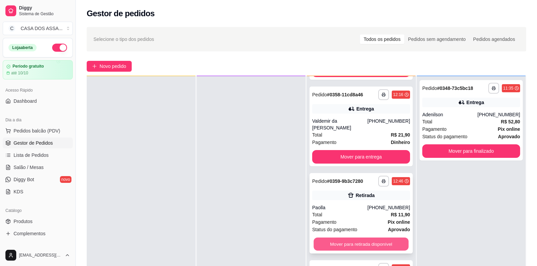
click at [360, 243] on button "Mover para retirada disponível" at bounding box center [361, 244] width 95 height 13
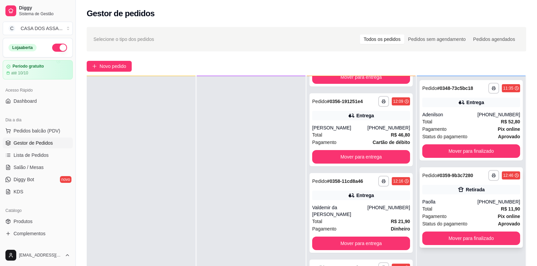
scroll to position [74, 0]
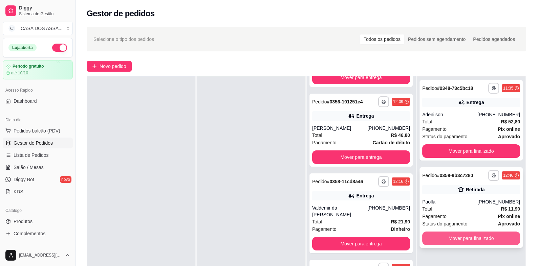
click at [466, 237] on button "Mover para finalizado" at bounding box center [471, 239] width 98 height 14
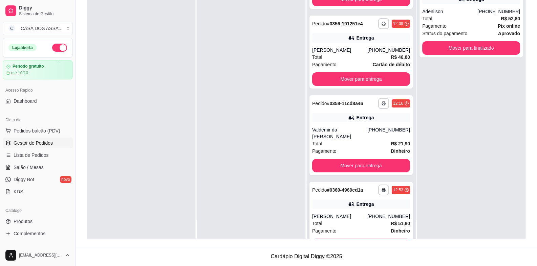
scroll to position [40, 0]
